Goal: Information Seeking & Learning: Learn about a topic

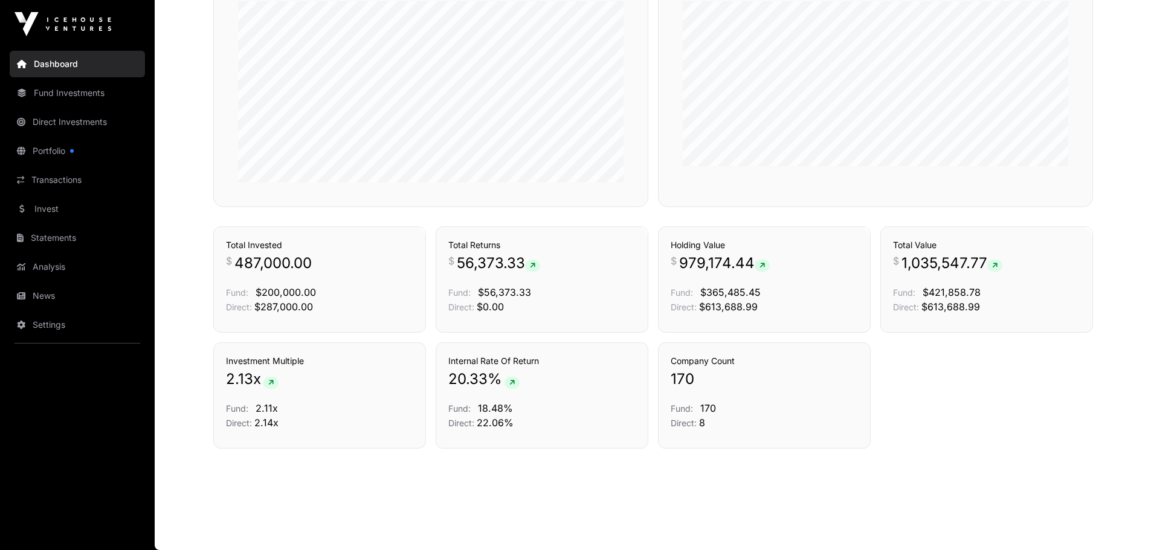
scroll to position [315, 0]
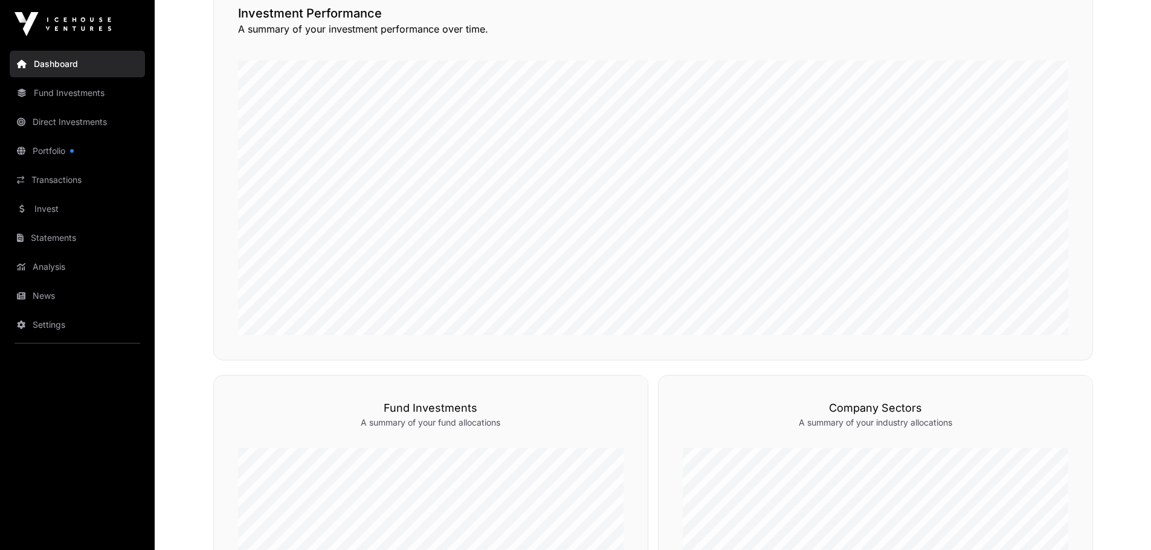
click at [60, 149] on link "Portfolio" at bounding box center [77, 151] width 135 height 27
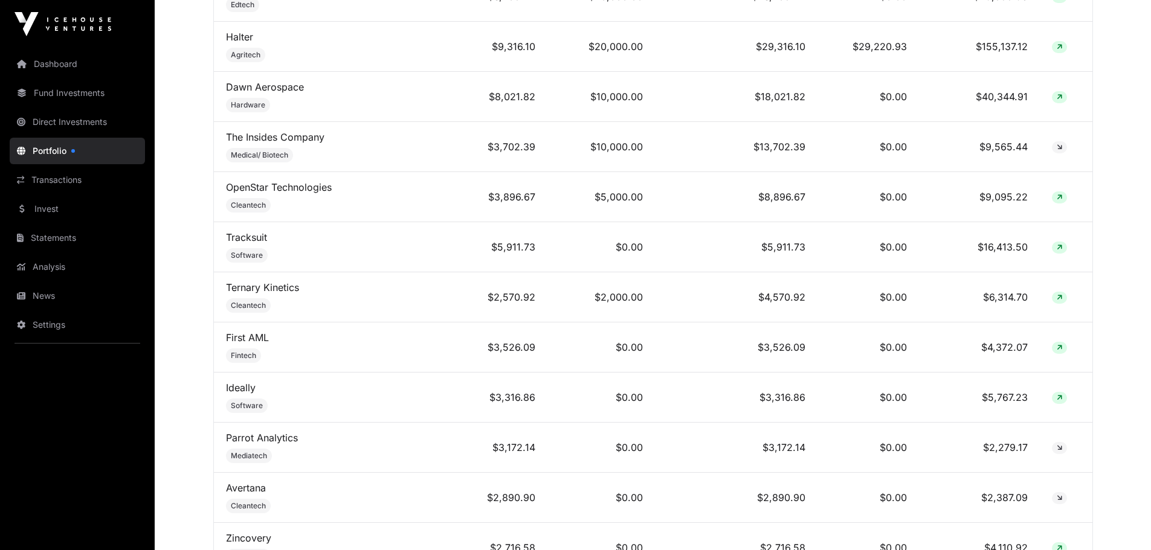
scroll to position [754, 0]
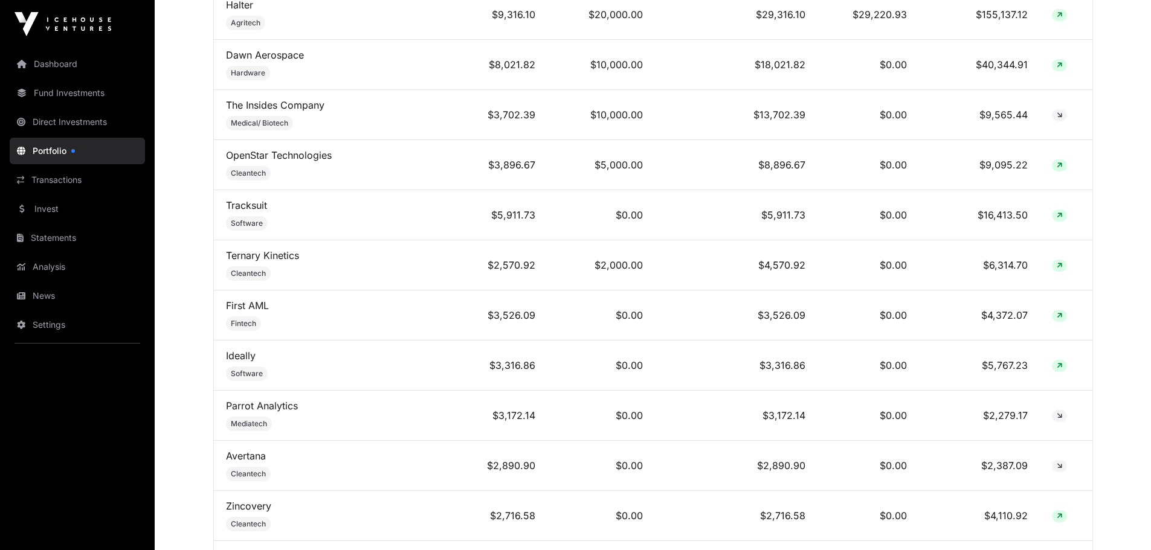
click at [275, 161] on link "OpenStar Technologies" at bounding box center [279, 155] width 106 height 12
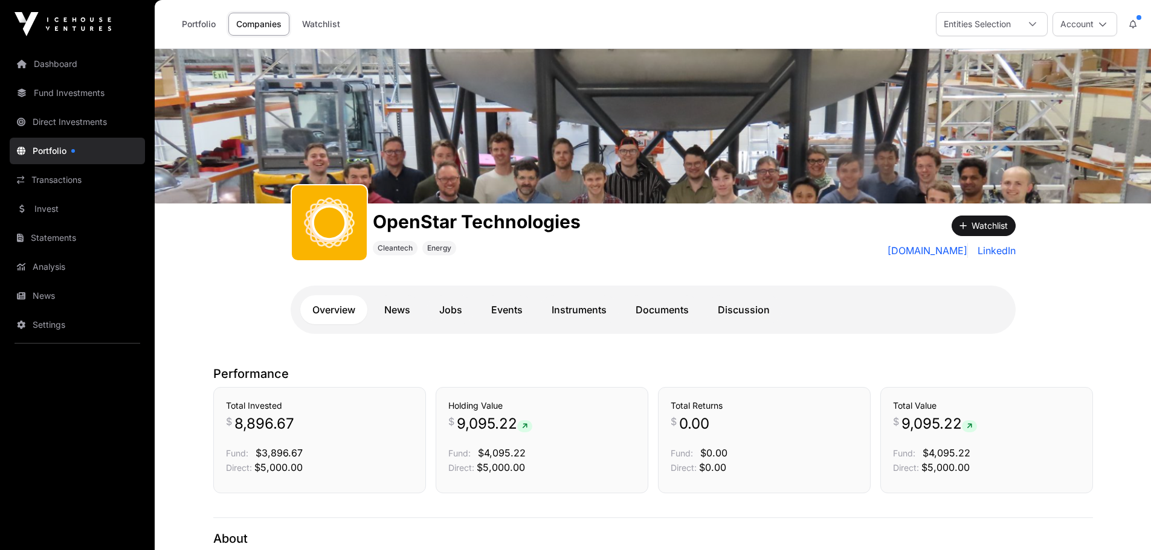
click at [399, 307] on link "News" at bounding box center [397, 309] width 50 height 29
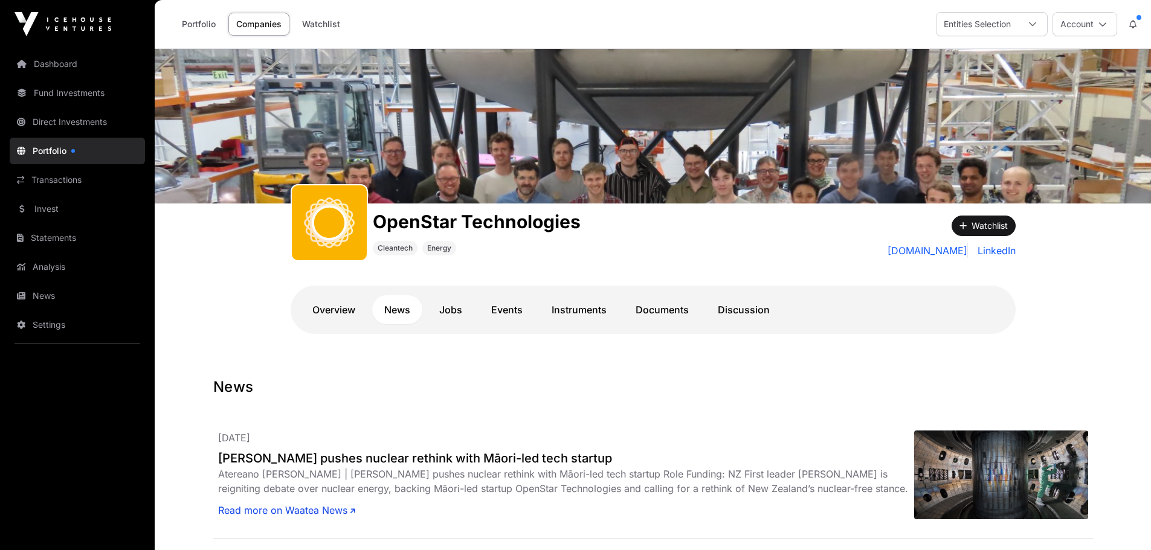
click at [330, 310] on link "Overview" at bounding box center [333, 309] width 67 height 29
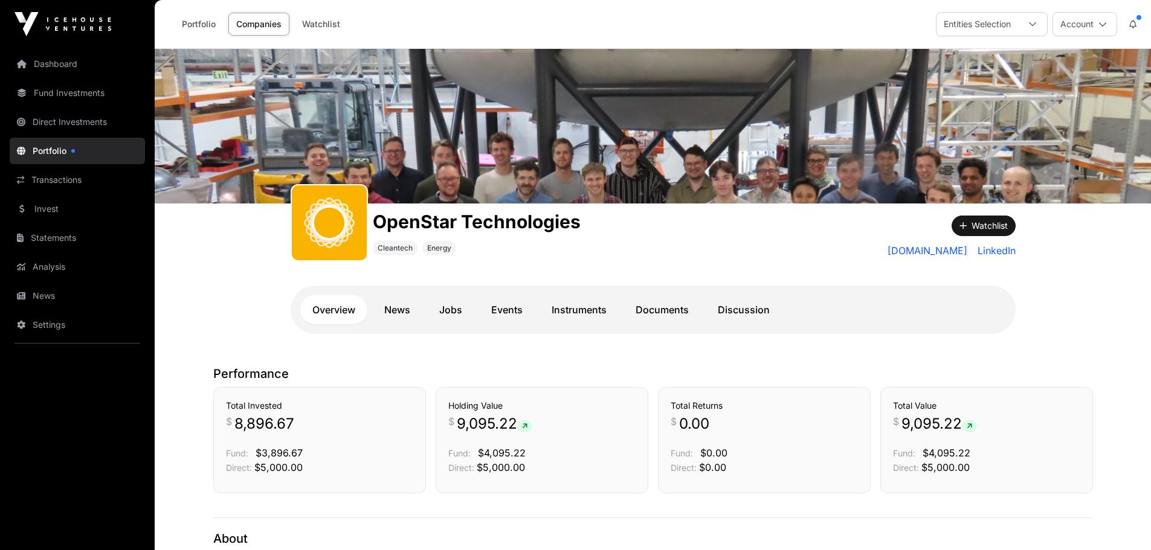
click at [452, 309] on link "Jobs" at bounding box center [450, 309] width 47 height 29
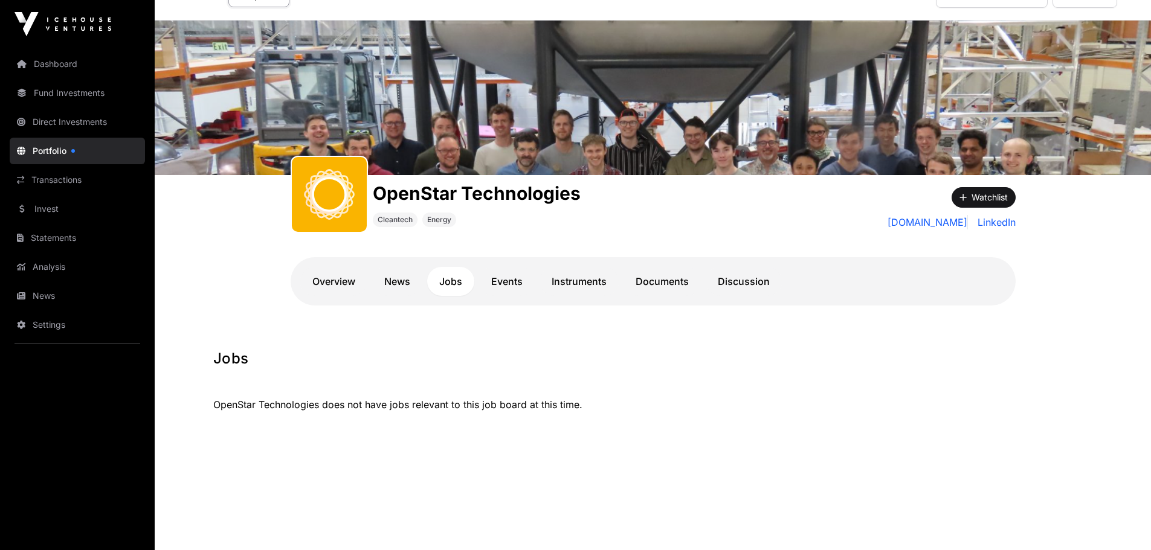
scroll to position [49, 0]
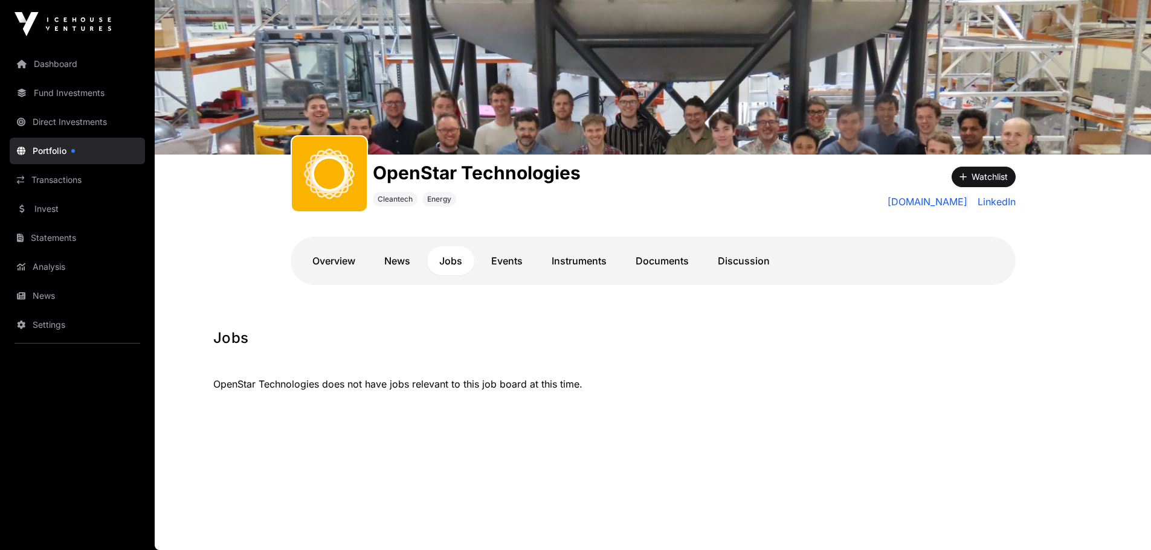
click at [513, 257] on link "Events" at bounding box center [507, 260] width 56 height 29
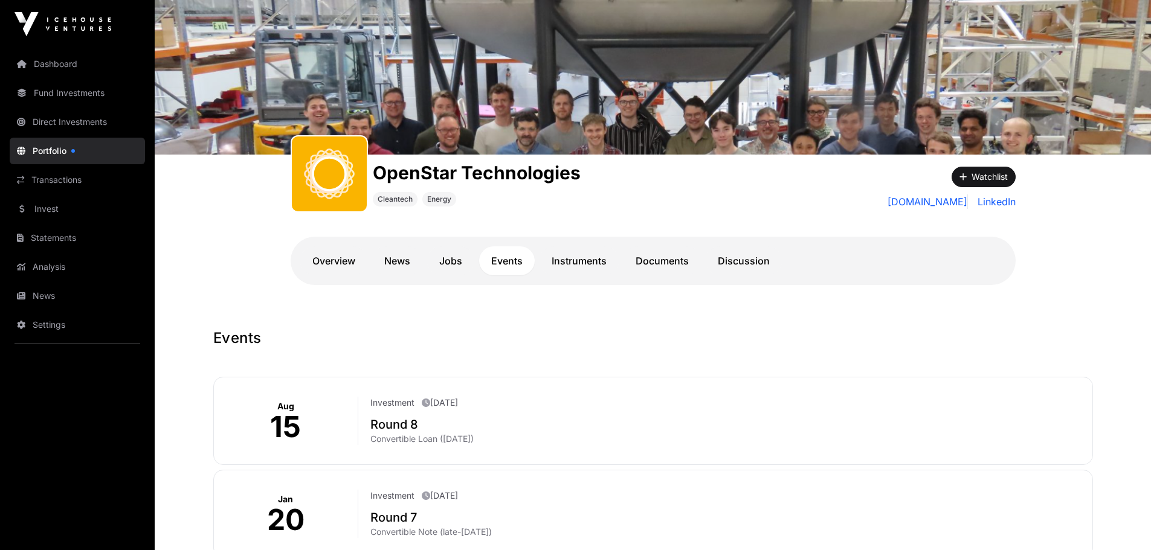
click at [573, 259] on link "Instruments" at bounding box center [578, 260] width 79 height 29
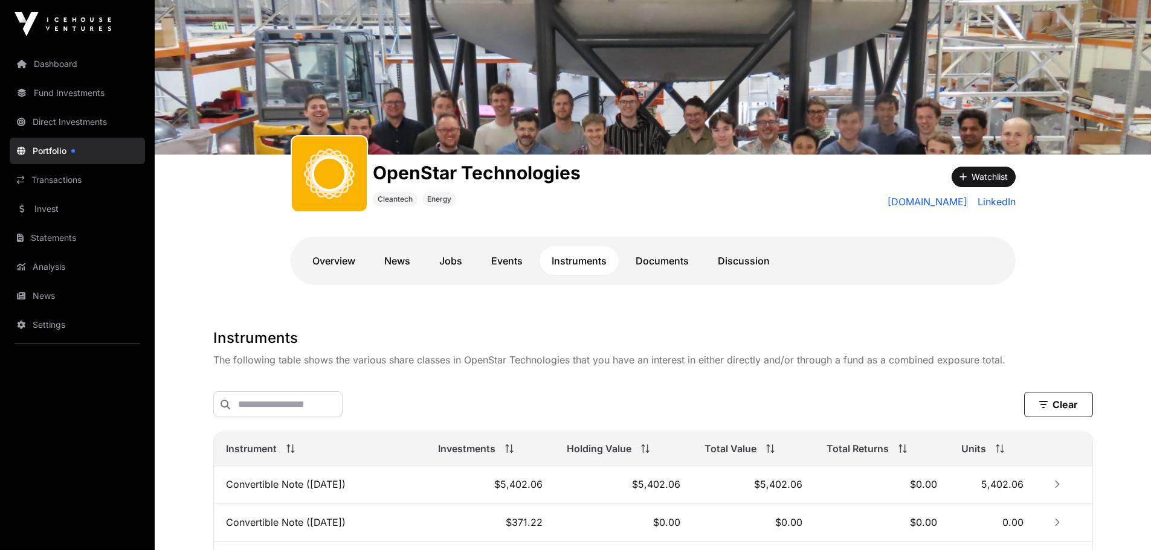
click at [658, 257] on link "Documents" at bounding box center [661, 260] width 77 height 29
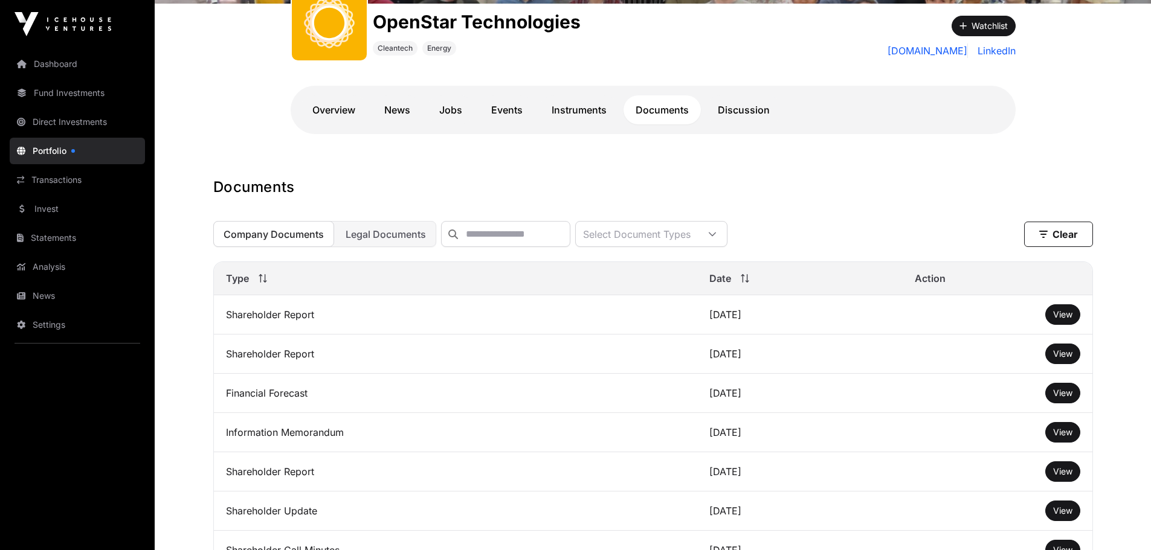
scroll to position [219, 0]
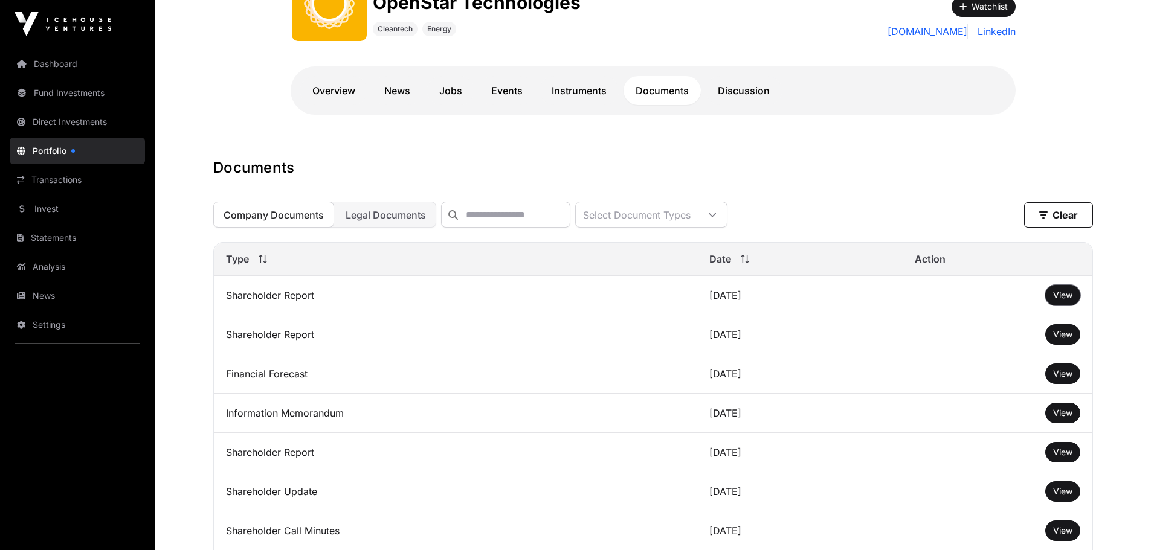
click at [1059, 297] on button "View" at bounding box center [1062, 295] width 35 height 21
click at [1056, 299] on span "View" at bounding box center [1062, 295] width 19 height 10
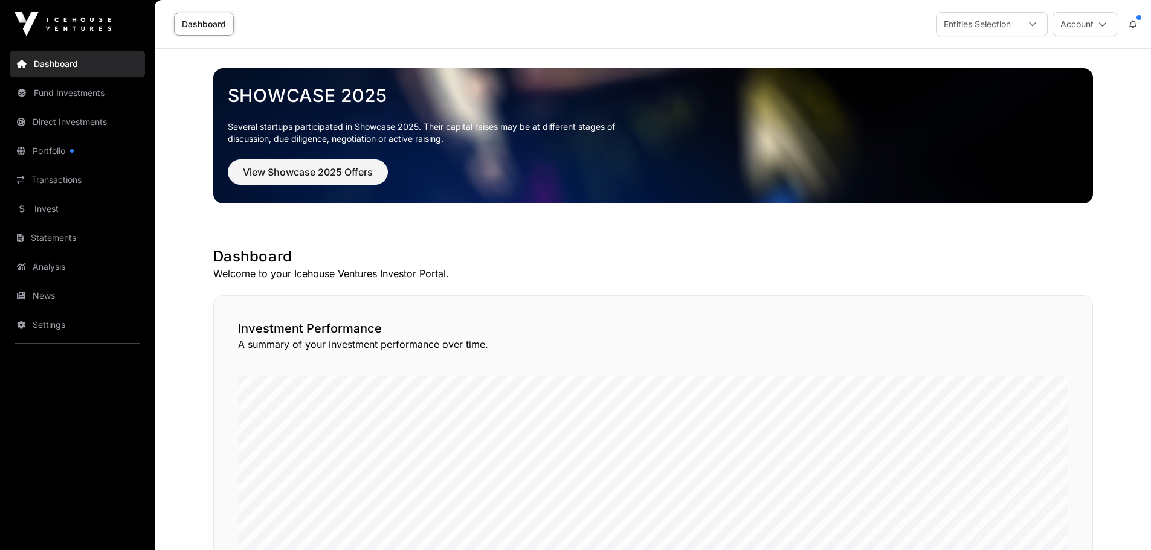
click at [64, 146] on link "Portfolio" at bounding box center [77, 151] width 135 height 27
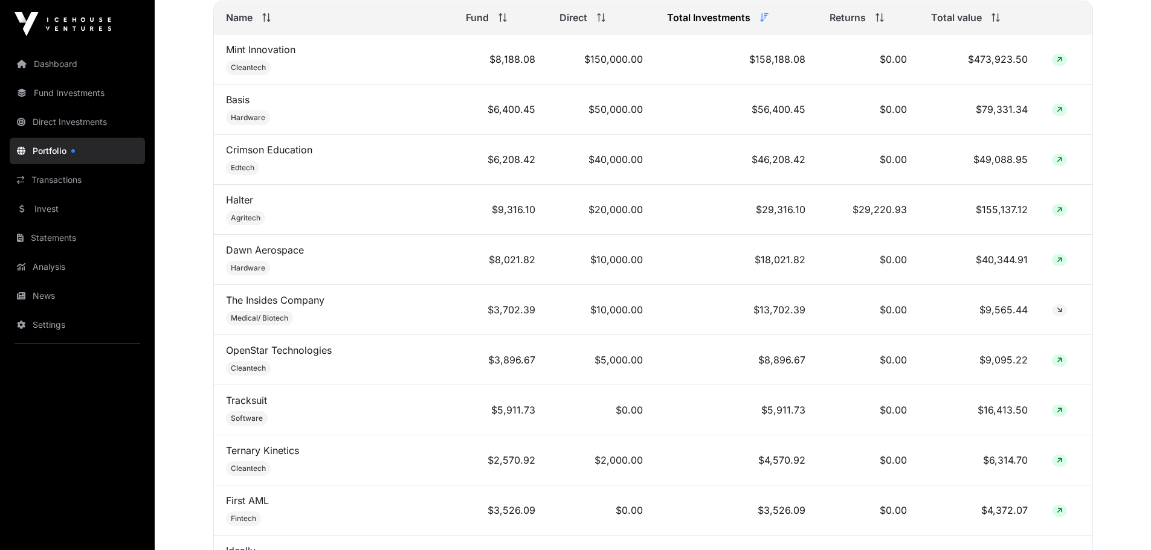
scroll to position [453, 0]
